Goal: Task Accomplishment & Management: Manage account settings

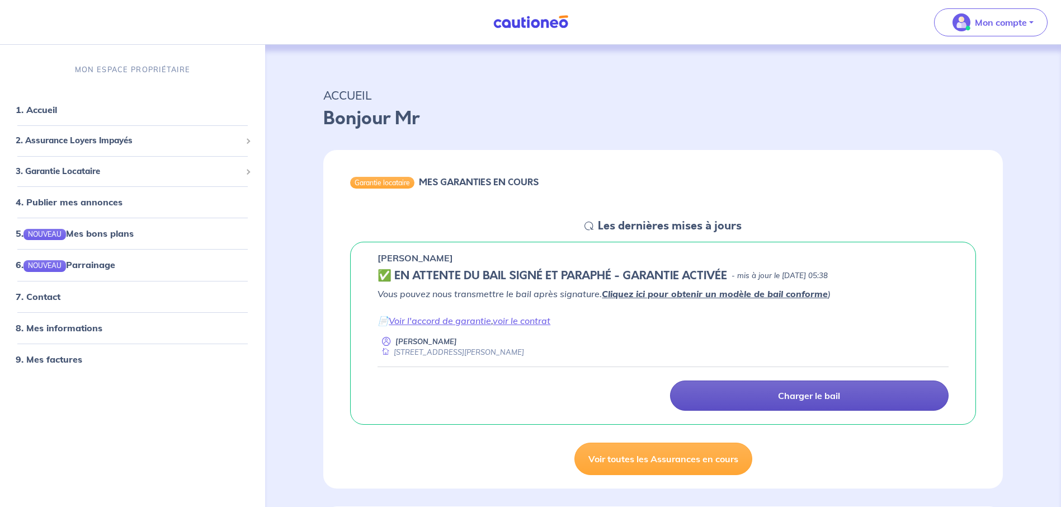
click at [809, 395] on p "Charger le bail" at bounding box center [809, 395] width 62 height 11
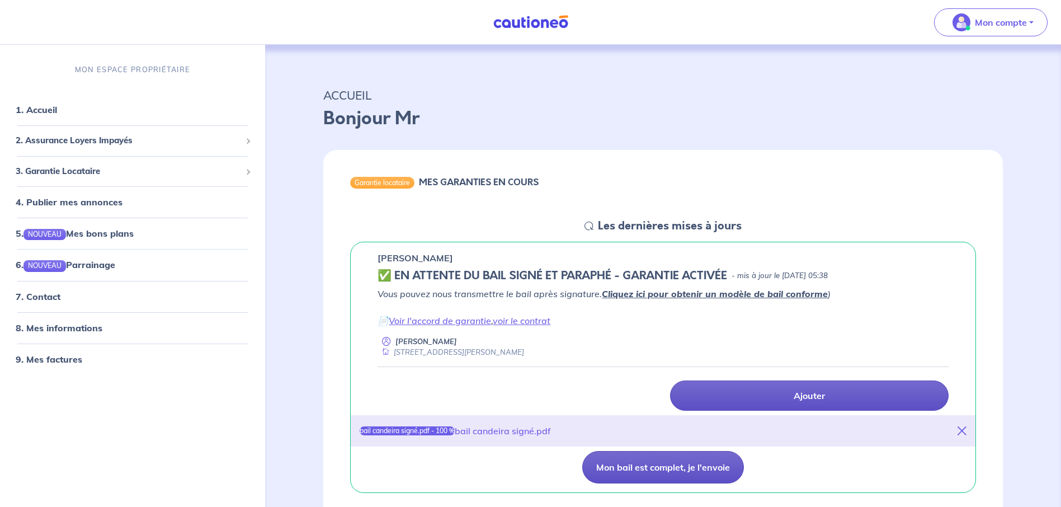
click at [640, 464] on button "Mon bail est complet, je l'envoie" at bounding box center [663, 467] width 162 height 32
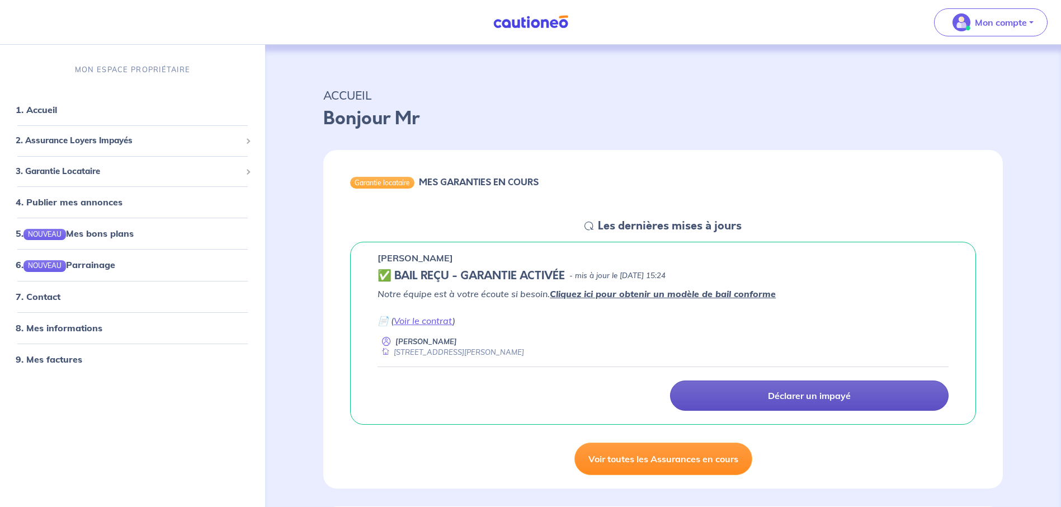
click at [678, 457] on link "Voir toutes les Assurances en cours" at bounding box center [663, 458] width 178 height 32
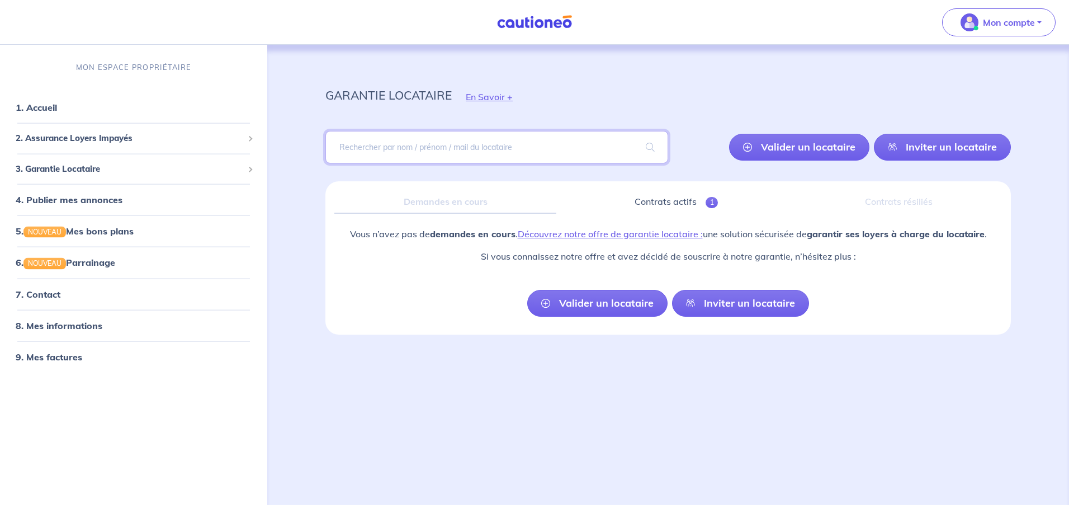
click at [409, 150] on input "search" at bounding box center [496, 147] width 343 height 32
type input "LERIA"
click at [649, 148] on span at bounding box center [650, 146] width 36 height 31
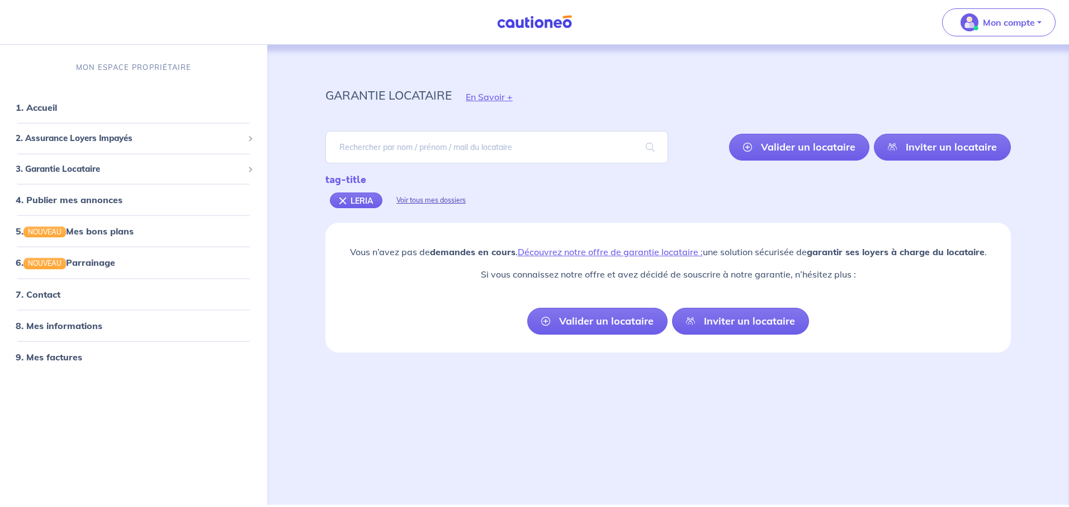
click at [446, 200] on div "Voir tous mes dossiers" at bounding box center [430, 200] width 97 height 27
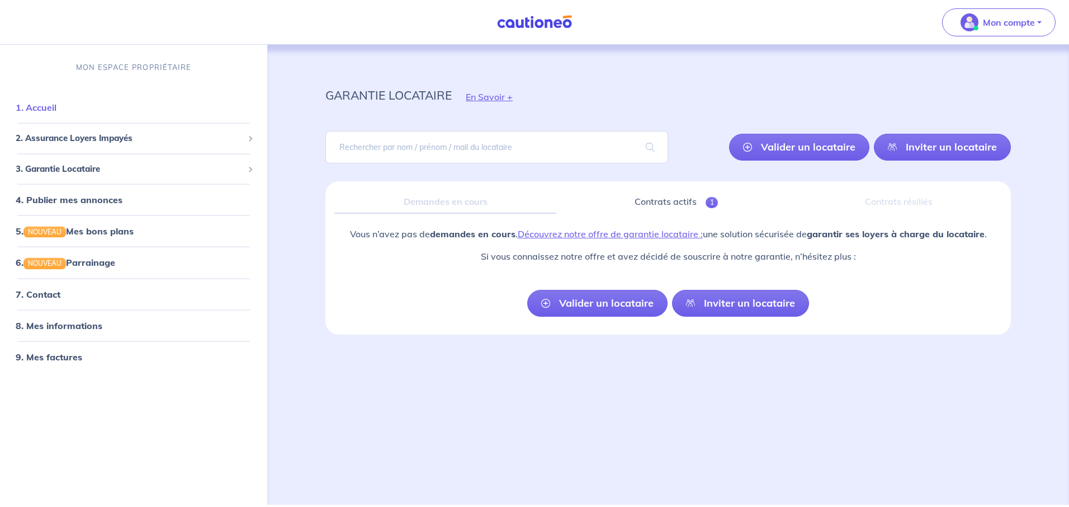
click at [49, 109] on link "1. Accueil" at bounding box center [36, 107] width 41 height 11
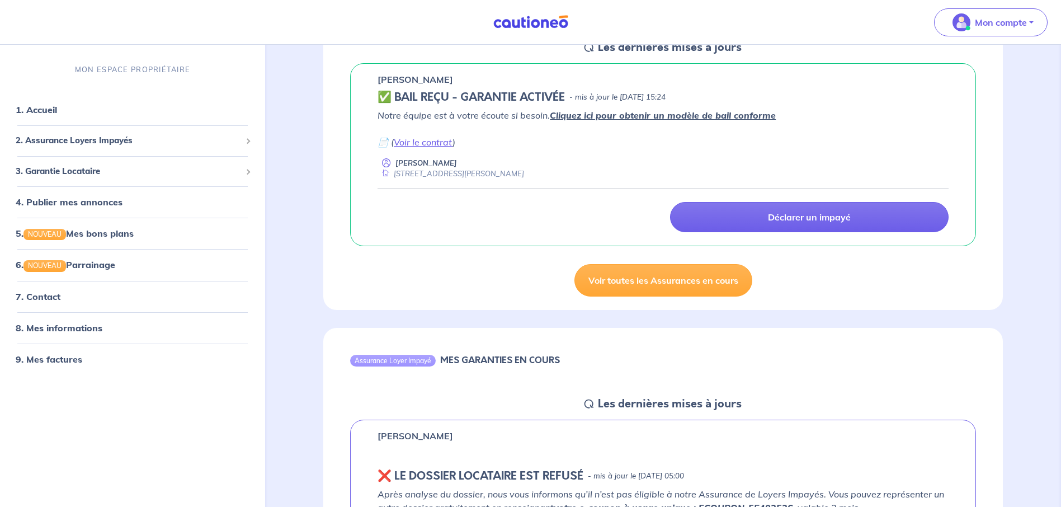
scroll to position [176, 0]
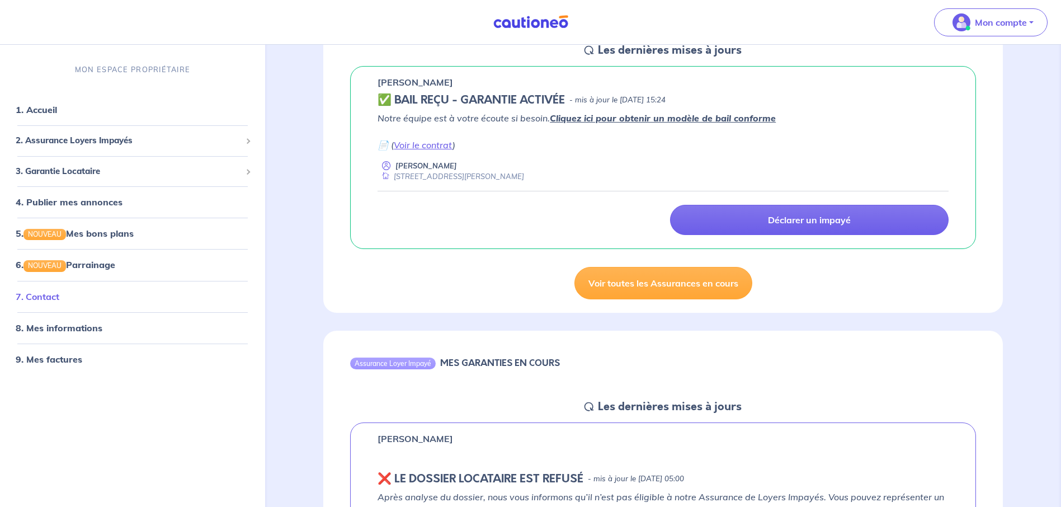
click at [50, 299] on link "7. Contact" at bounding box center [38, 295] width 44 height 11
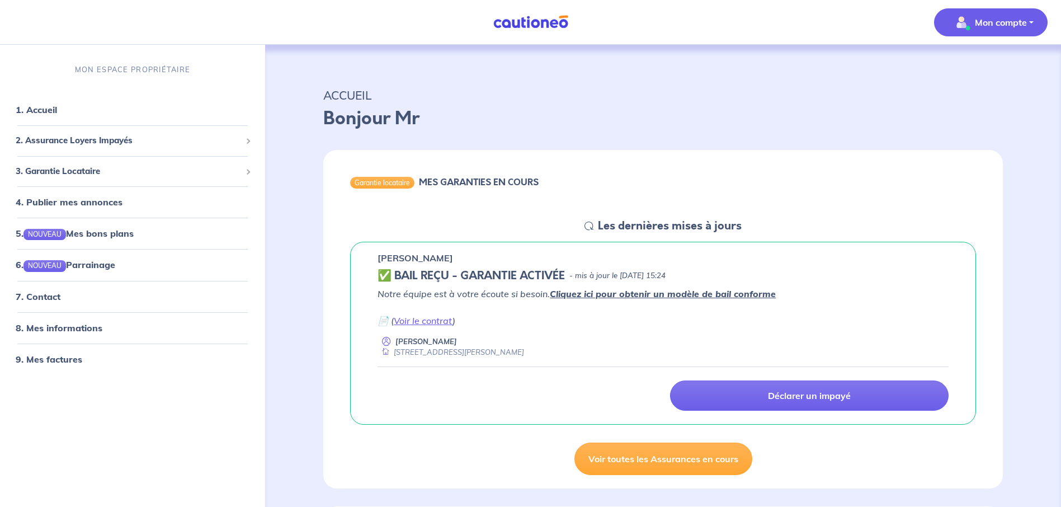
click at [1005, 23] on p "Mon compte" at bounding box center [1001, 22] width 52 height 13
click at [41, 112] on link "1. Accueil" at bounding box center [36, 109] width 41 height 11
click at [1000, 22] on p "Mon compte" at bounding box center [1001, 22] width 52 height 13
click at [984, 98] on link "Me déconnecter" at bounding box center [979, 96] width 90 height 18
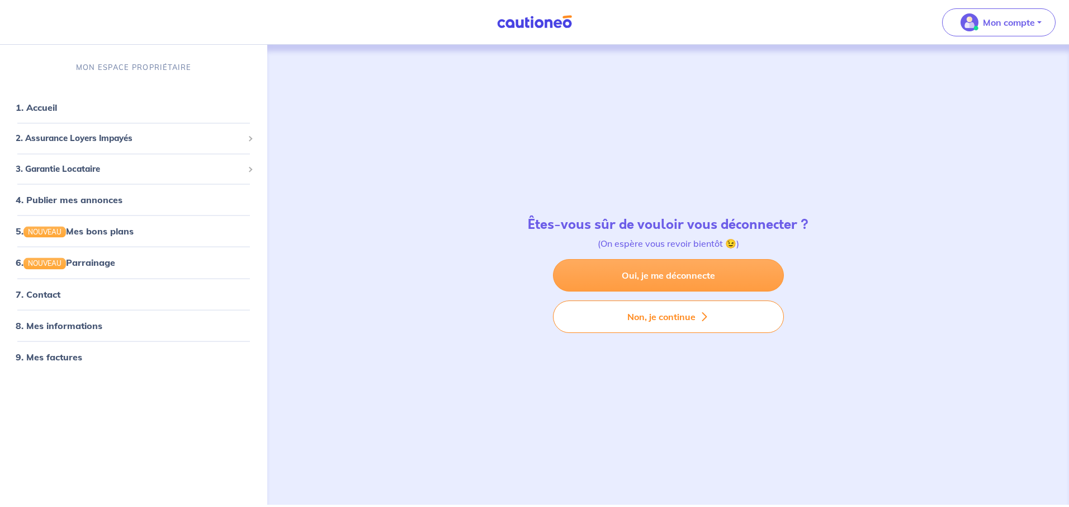
click at [650, 271] on link "Oui, je me déconnecte" at bounding box center [668, 275] width 231 height 32
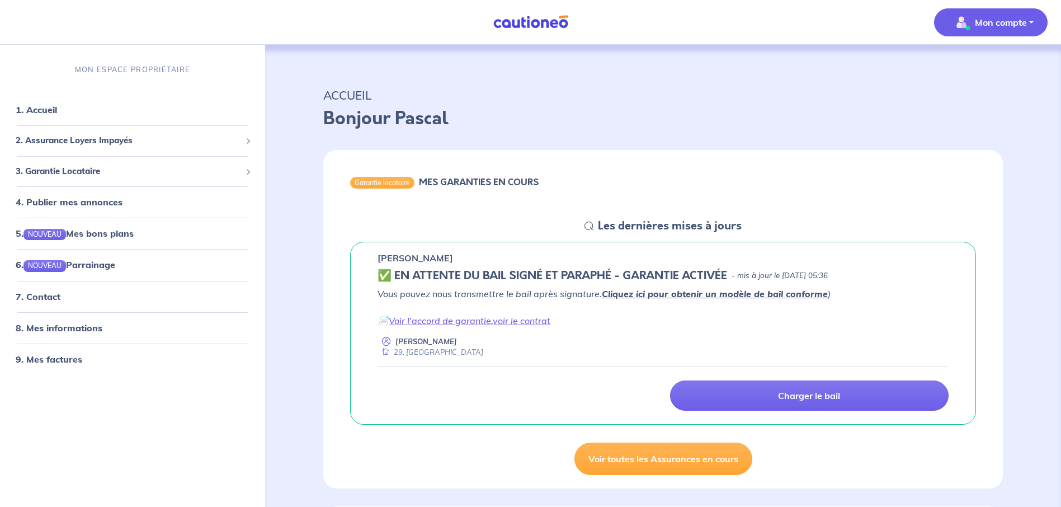
click at [1014, 23] on p "Mon compte" at bounding box center [1001, 22] width 52 height 13
click at [995, 98] on link "Me déconnecter" at bounding box center [979, 96] width 90 height 18
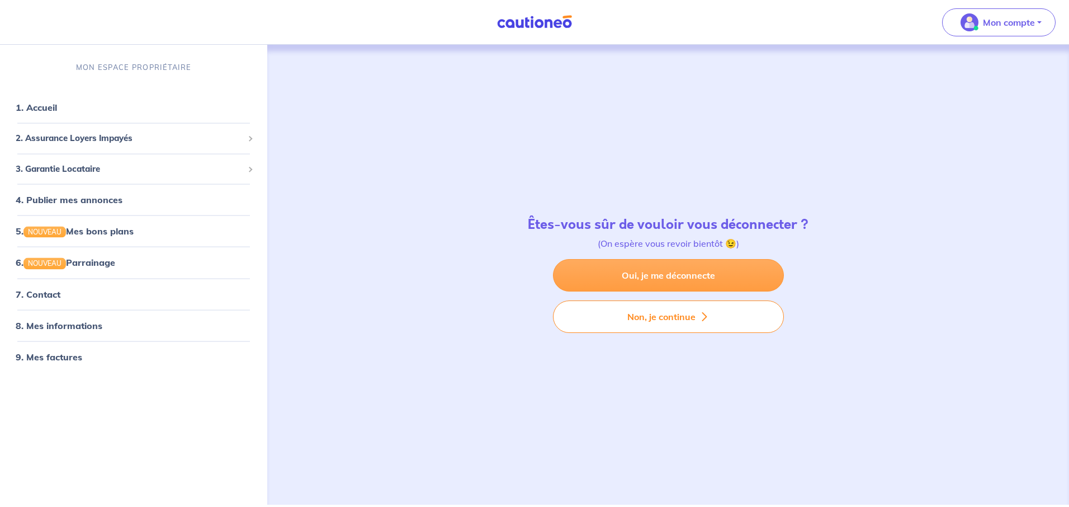
click at [713, 277] on link "Oui, je me déconnecte" at bounding box center [668, 275] width 231 height 32
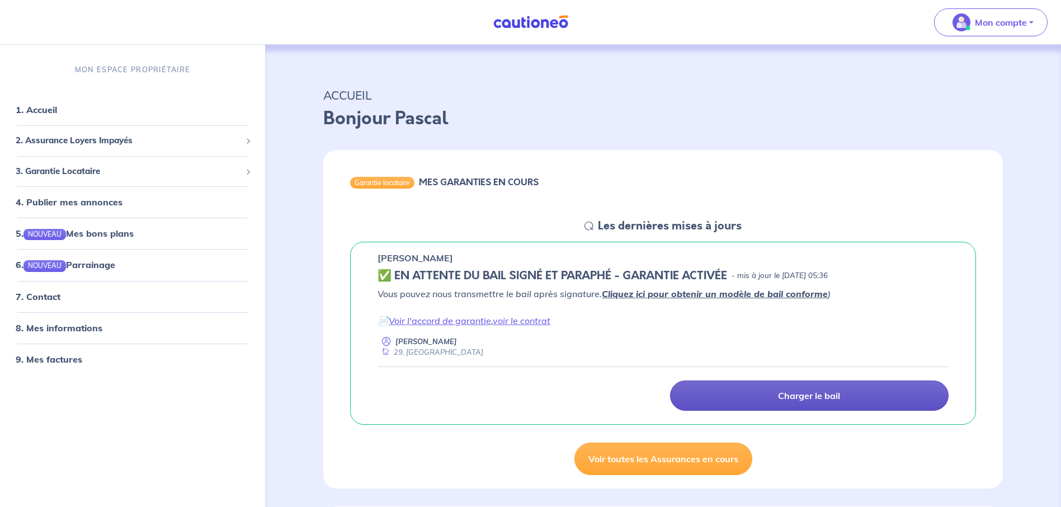
click at [801, 395] on p "Charger le bail" at bounding box center [809, 395] width 62 height 11
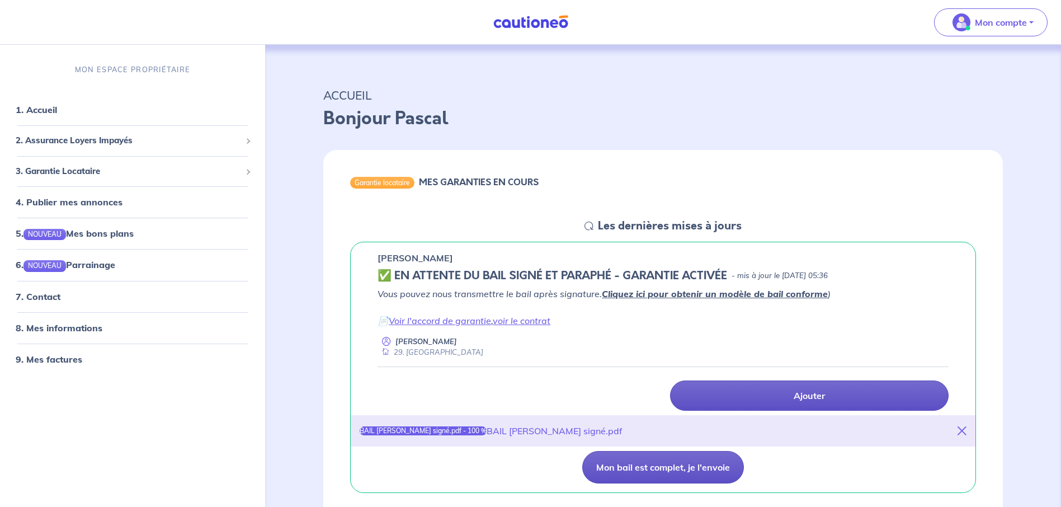
click at [674, 465] on button "Mon bail est complet, je l'envoie" at bounding box center [663, 467] width 162 height 32
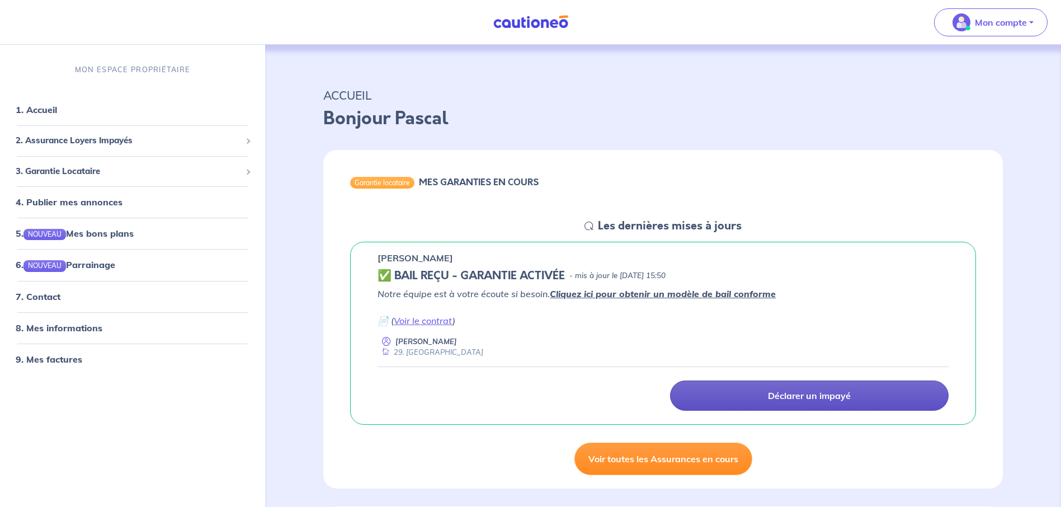
click at [680, 460] on link "Voir toutes les Assurances en cours" at bounding box center [663, 458] width 178 height 32
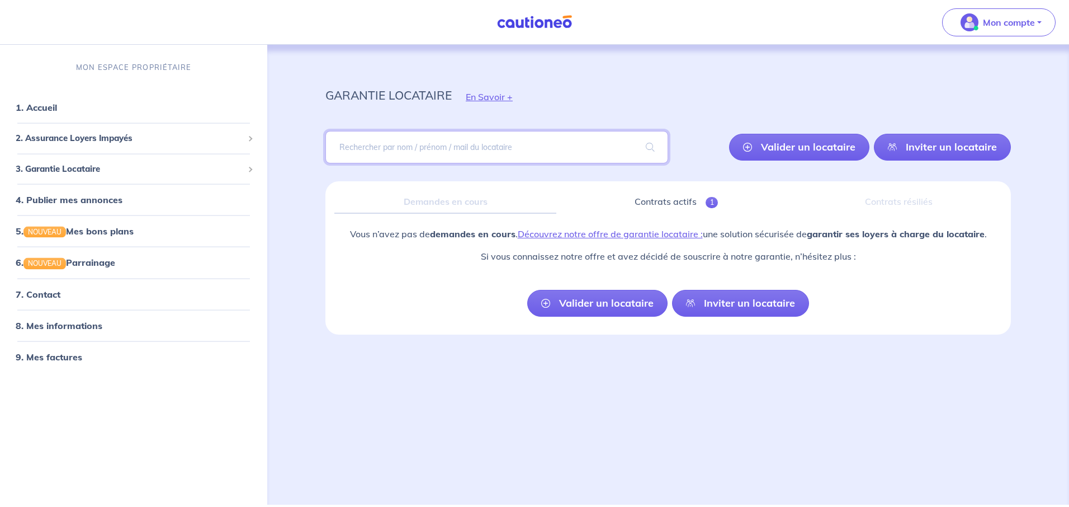
click at [407, 147] on input "search" at bounding box center [496, 147] width 343 height 32
type input "leria"
click at [651, 147] on span at bounding box center [650, 146] width 36 height 31
